Goal: Transaction & Acquisition: Download file/media

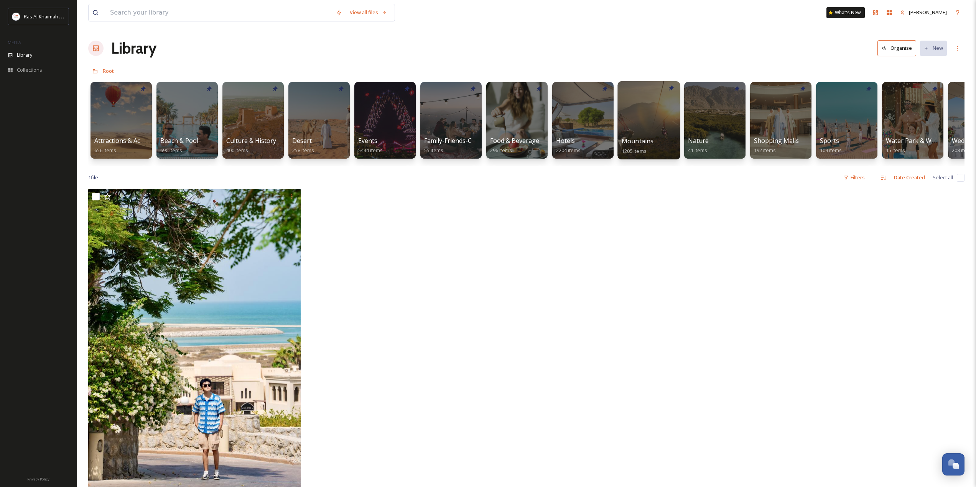
click at [641, 117] on div at bounding box center [648, 120] width 62 height 78
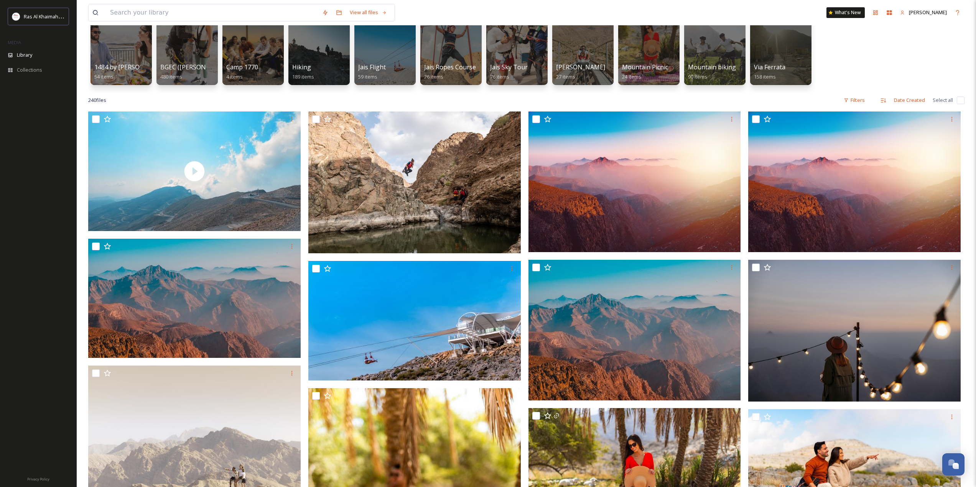
scroll to position [77, 0]
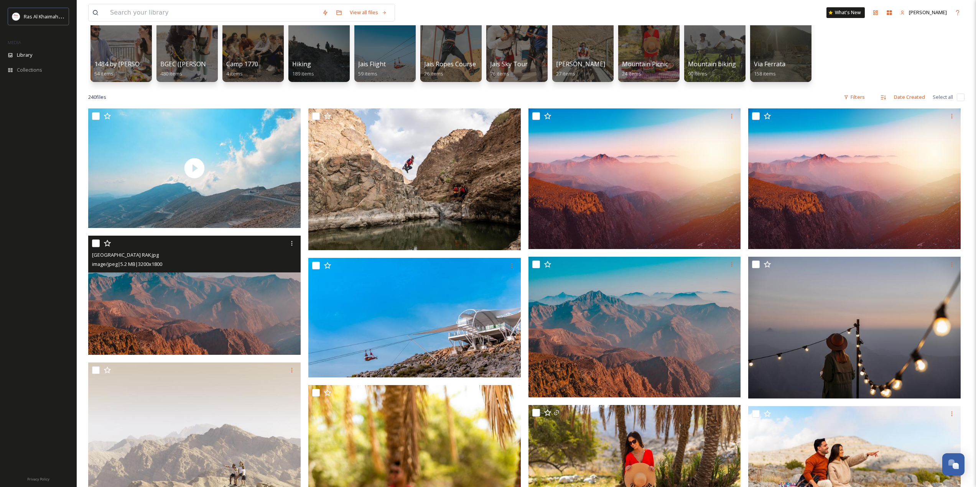
click at [219, 301] on img at bounding box center [194, 296] width 212 height 120
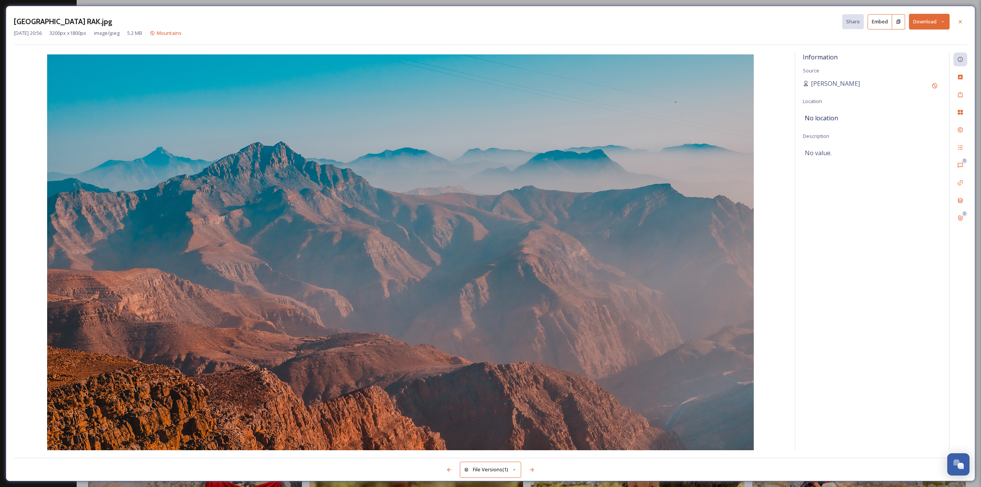
click at [934, 23] on button "Download" at bounding box center [929, 22] width 41 height 16
click at [905, 41] on span "Download Original (3200 x 1800)" at bounding box center [909, 39] width 72 height 7
click at [962, 20] on icon at bounding box center [961, 22] width 6 height 6
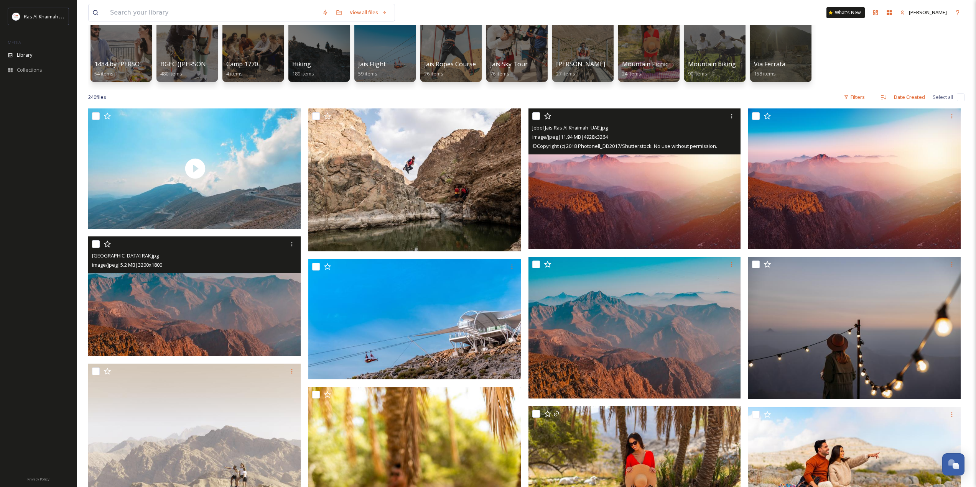
click at [676, 209] on img at bounding box center [634, 178] width 212 height 141
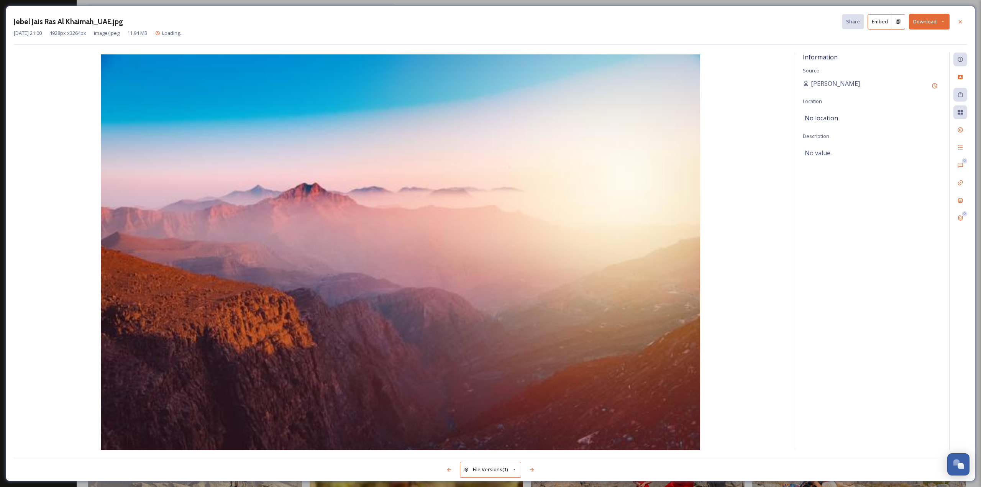
click at [927, 18] on button "Download" at bounding box center [929, 22] width 41 height 16
click at [900, 41] on span "Download Original (4928 x 3264)" at bounding box center [909, 39] width 72 height 7
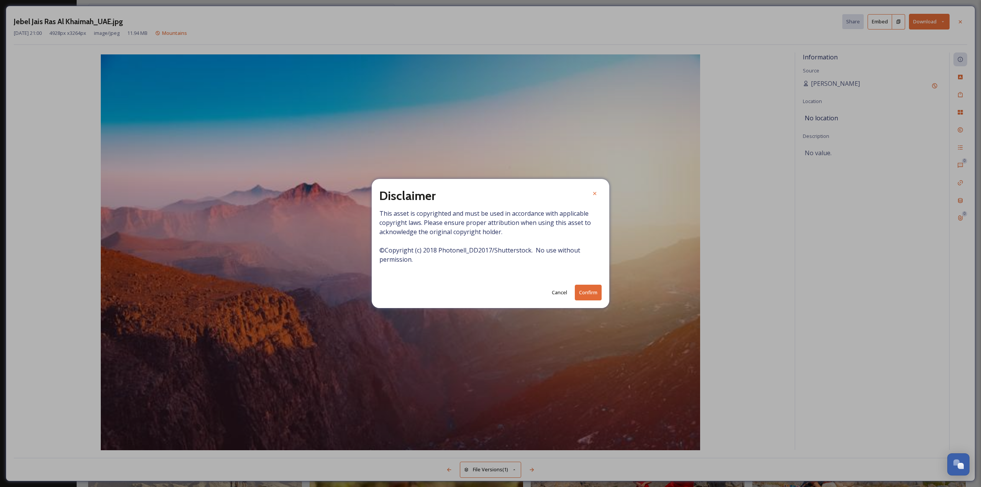
click at [590, 290] on button "Confirm" at bounding box center [588, 293] width 27 height 16
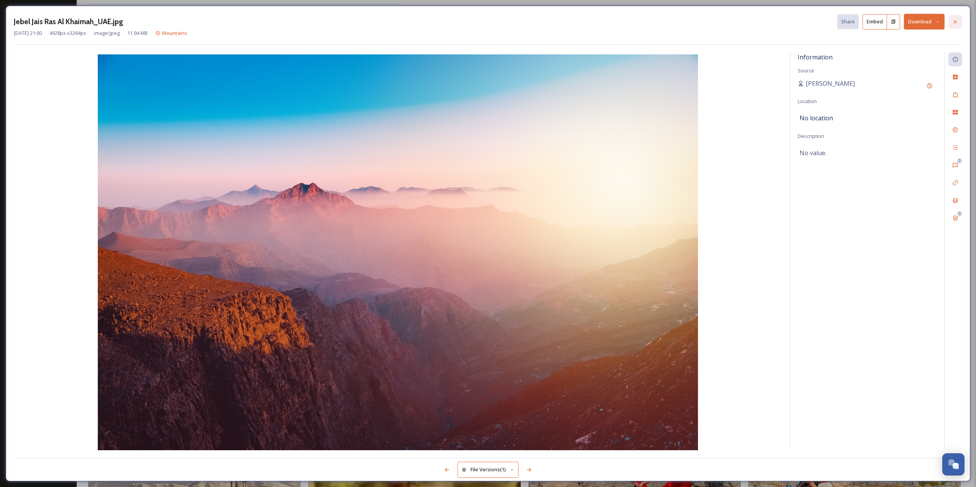
click at [958, 21] on icon at bounding box center [955, 22] width 6 height 6
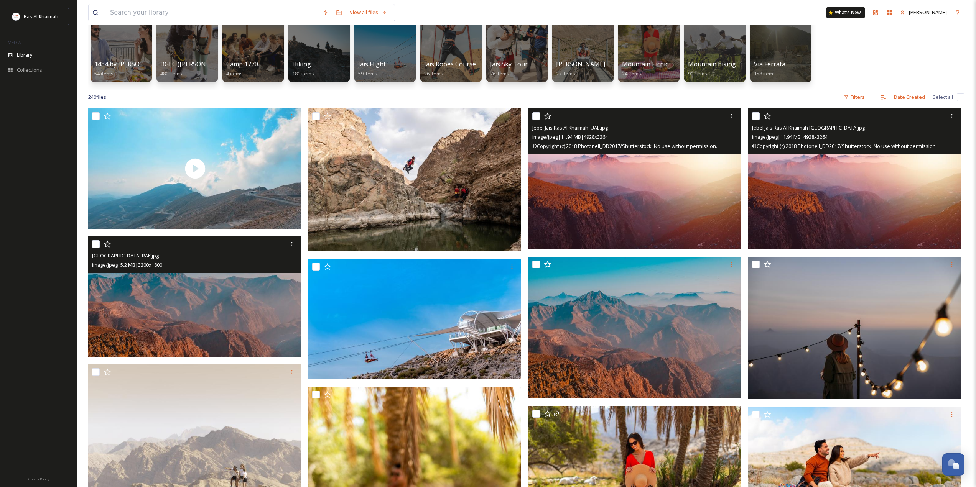
click at [819, 186] on img at bounding box center [854, 178] width 212 height 141
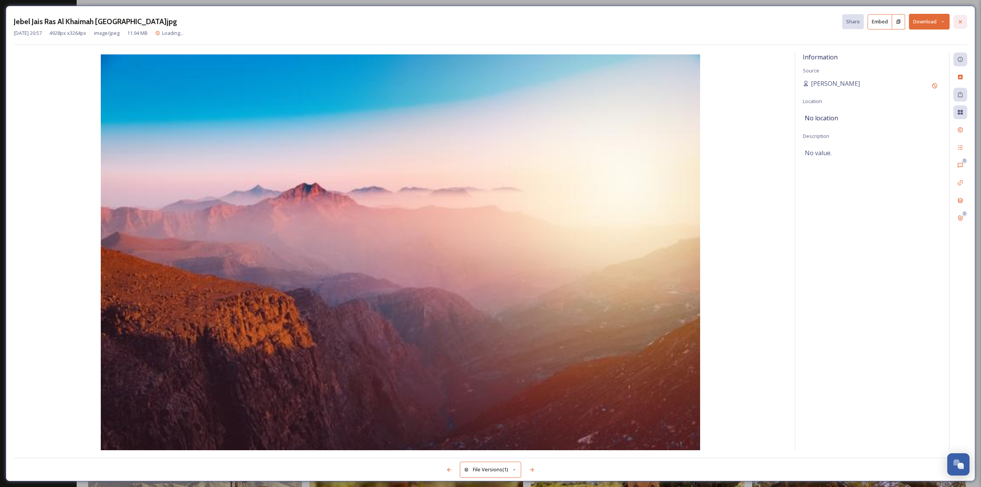
click at [961, 23] on icon at bounding box center [960, 21] width 3 height 3
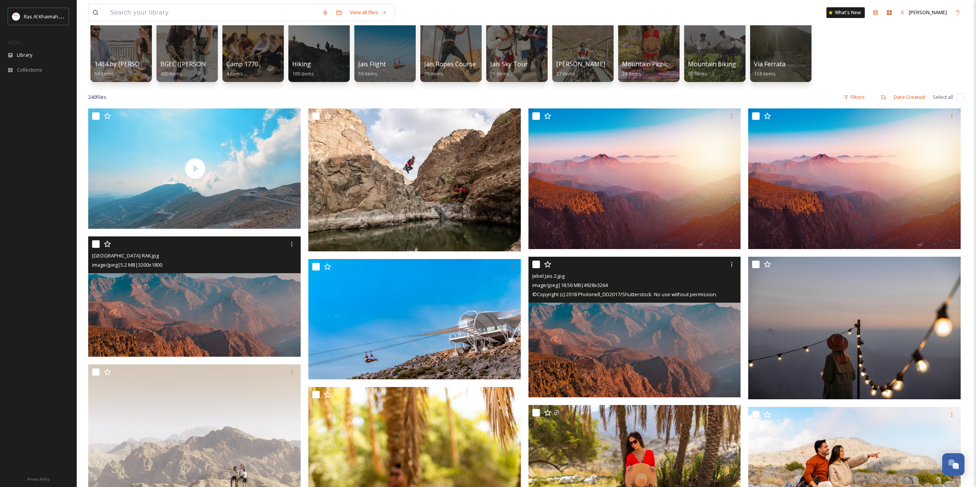
scroll to position [115, 0]
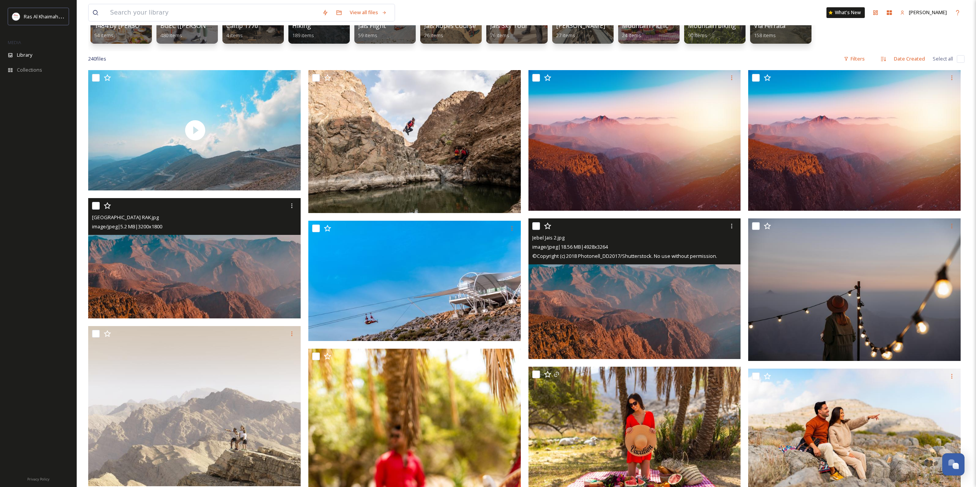
click at [649, 293] on img at bounding box center [634, 288] width 212 height 141
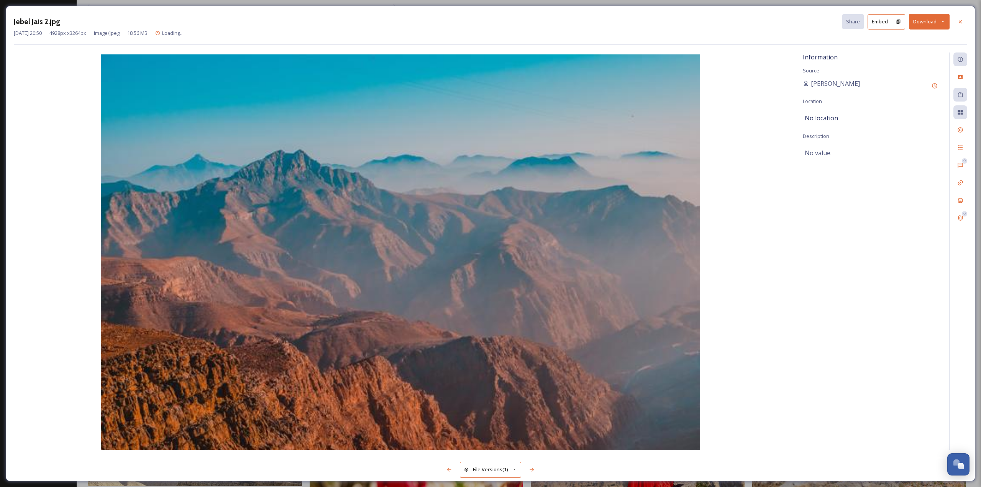
click at [924, 20] on button "Download" at bounding box center [929, 22] width 41 height 16
click at [898, 42] on span "Download Original (4928 x 3264)" at bounding box center [909, 39] width 72 height 7
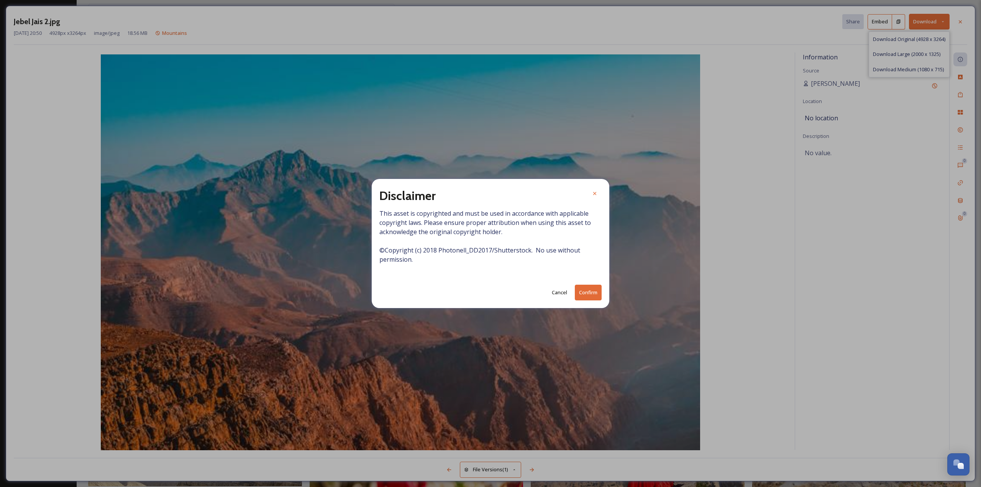
click at [595, 293] on button "Confirm" at bounding box center [588, 293] width 27 height 16
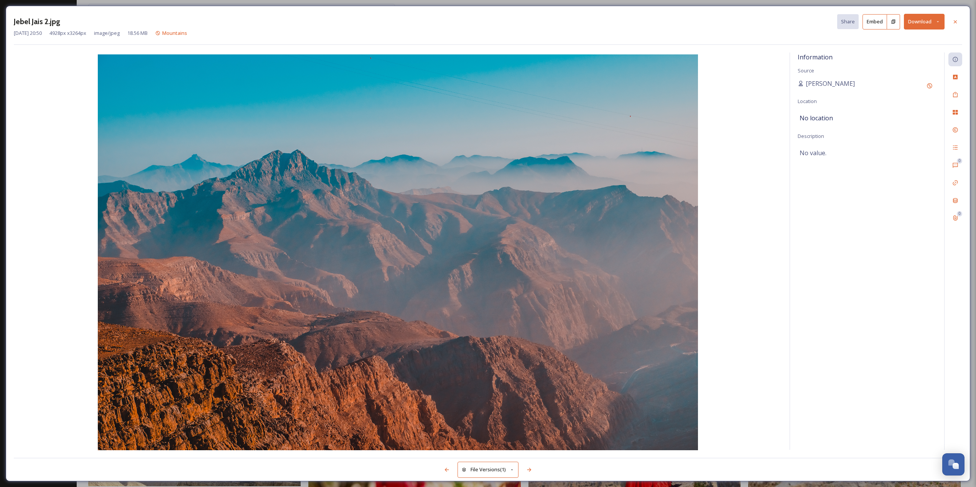
click at [958, 22] on div at bounding box center [955, 22] width 14 height 14
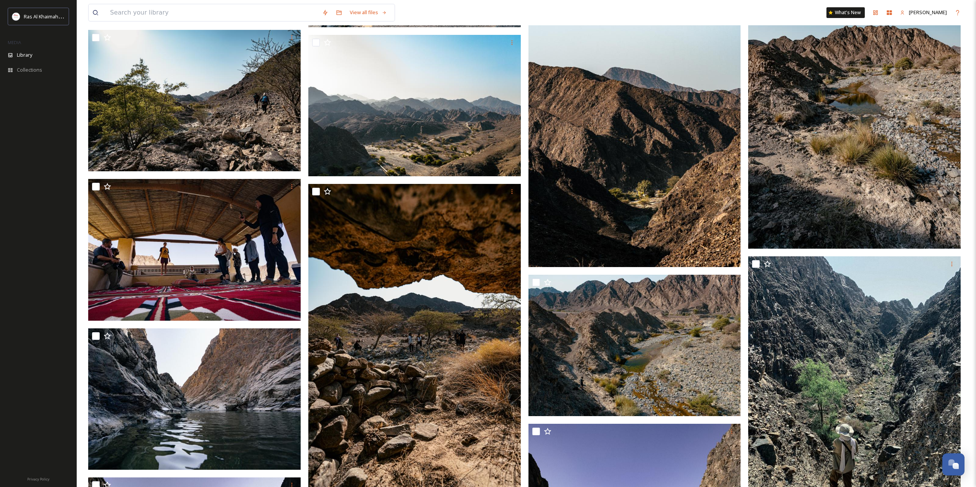
scroll to position [6041, 0]
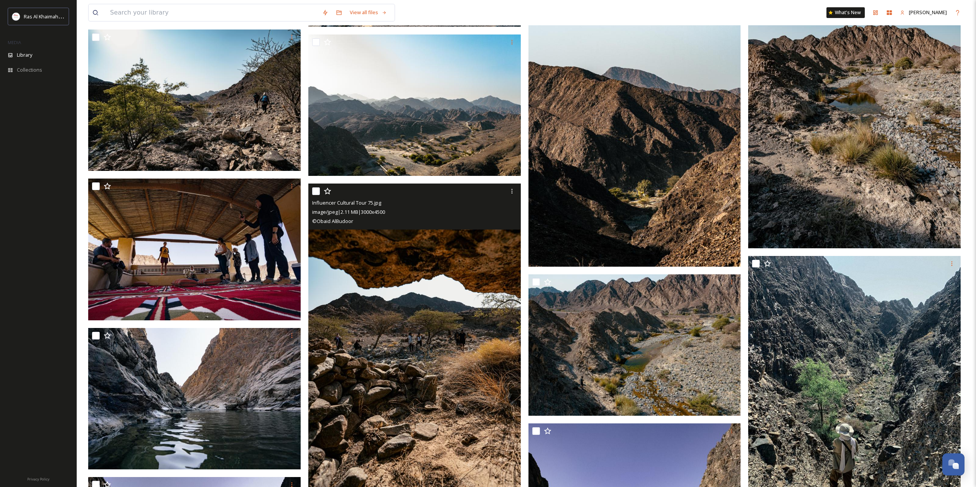
click at [456, 274] on img at bounding box center [414, 343] width 212 height 319
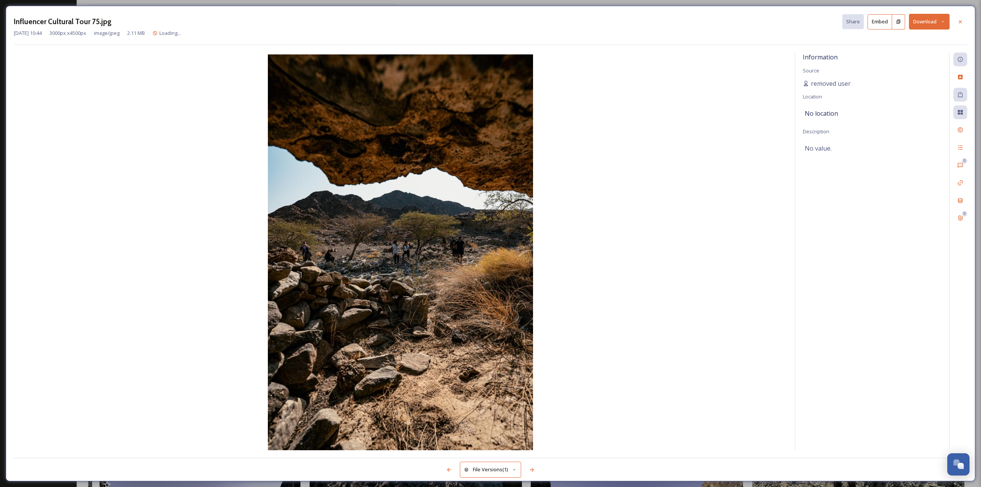
click at [931, 22] on button "Download" at bounding box center [929, 22] width 41 height 16
click at [901, 39] on span "Download Original (3000 x 4500)" at bounding box center [909, 39] width 72 height 7
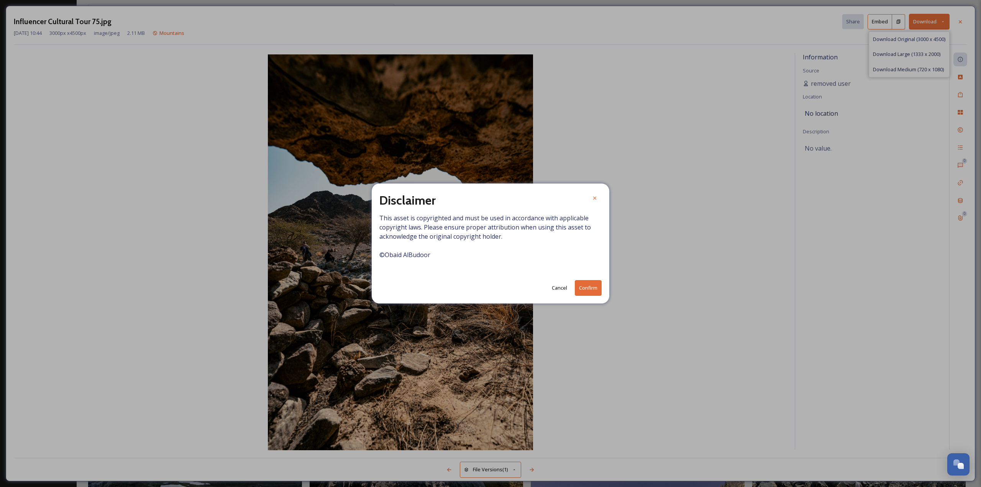
click at [588, 285] on button "Confirm" at bounding box center [588, 288] width 27 height 16
